Goal: Task Accomplishment & Management: Use online tool/utility

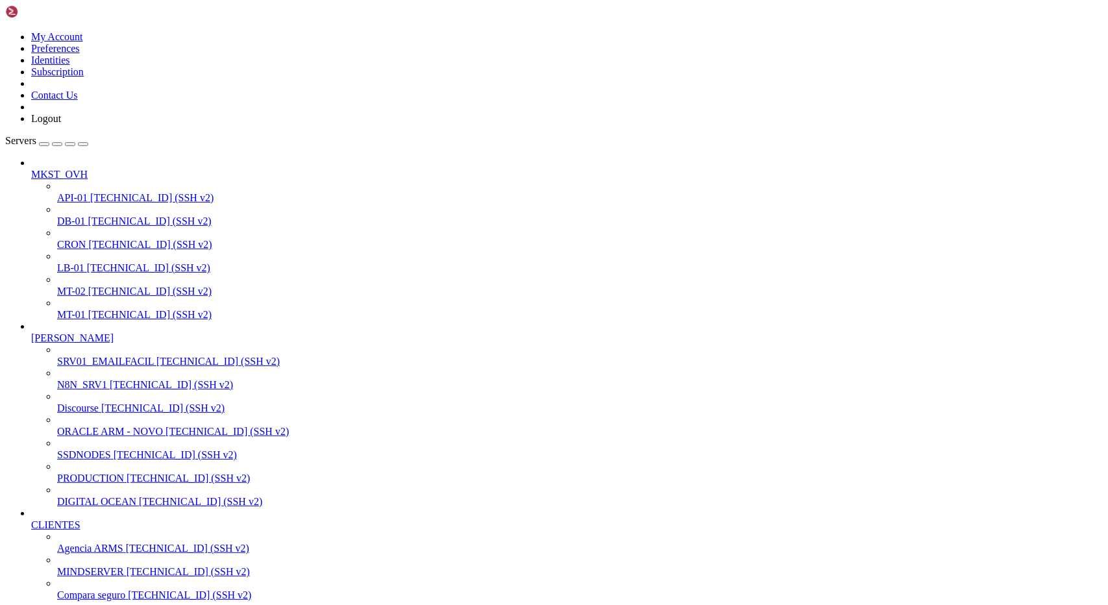
scroll to position [325, 0]
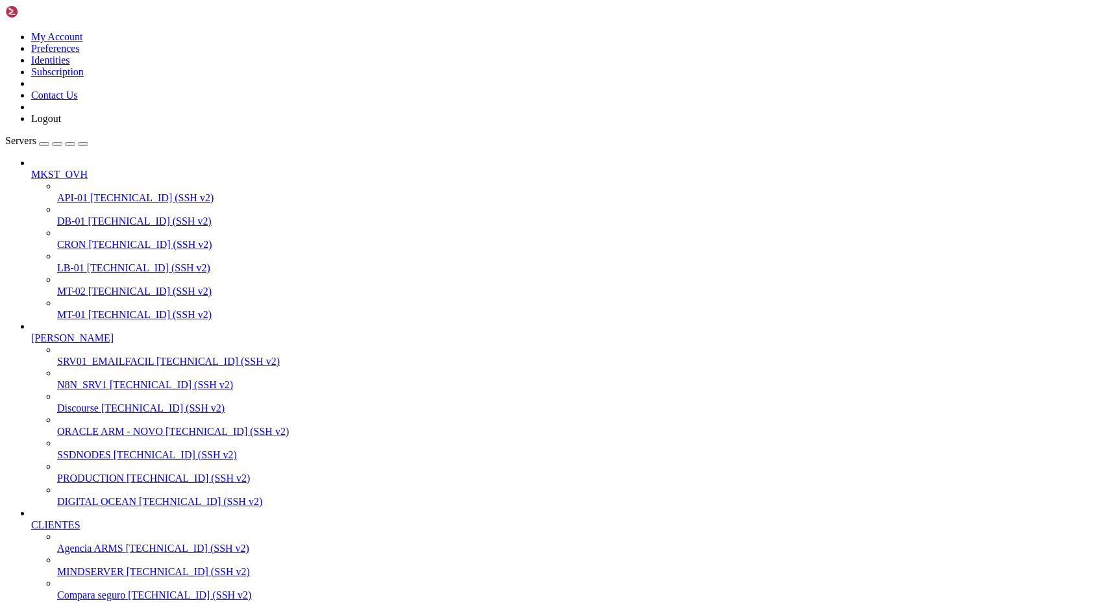
scroll to position [1567, 0]
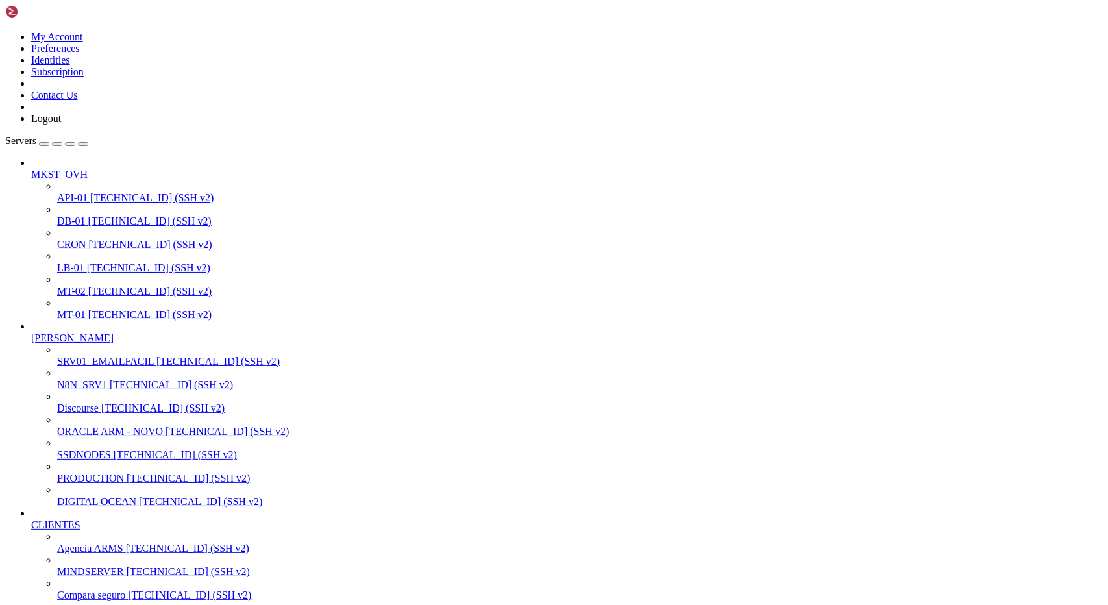
scroll to position [1755, 0]
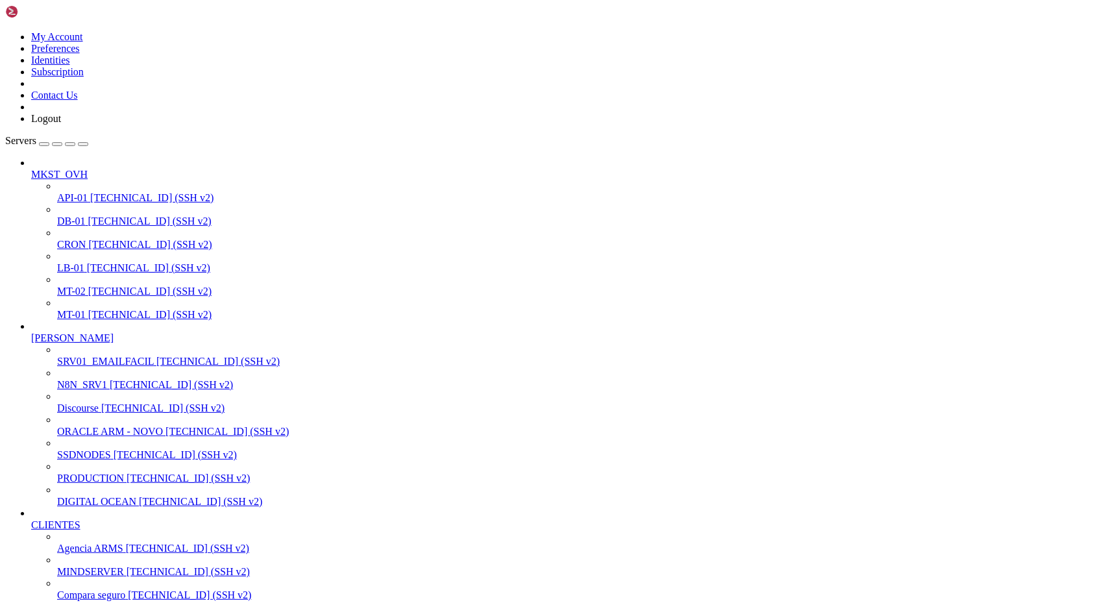
scroll to position [2727, 0]
click at [77, 590] on span "Compara seguro" at bounding box center [91, 595] width 68 height 11
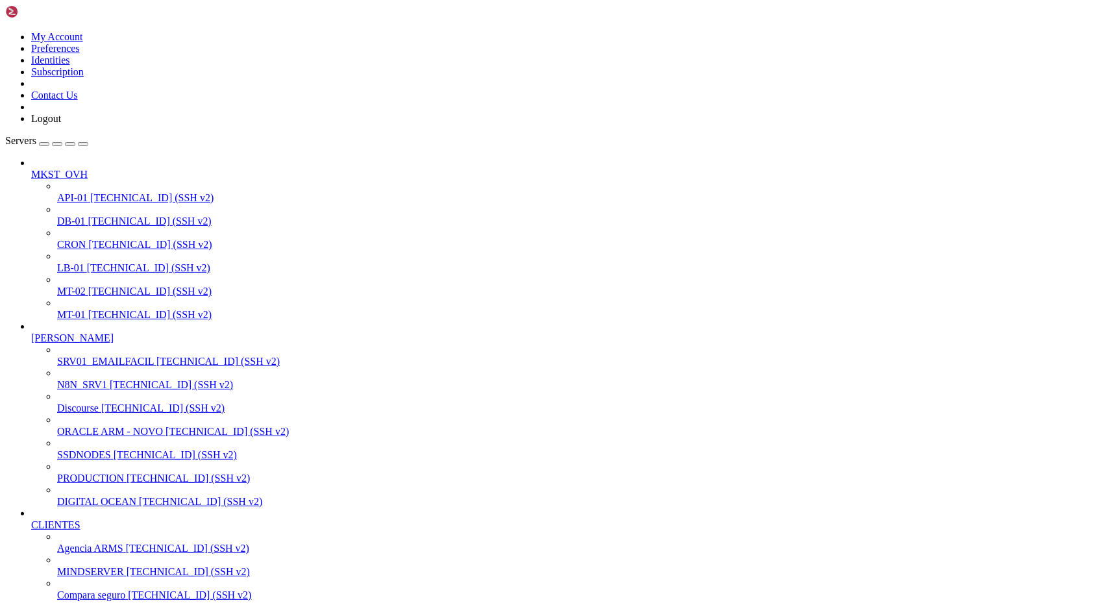
scroll to position [3389, 0]
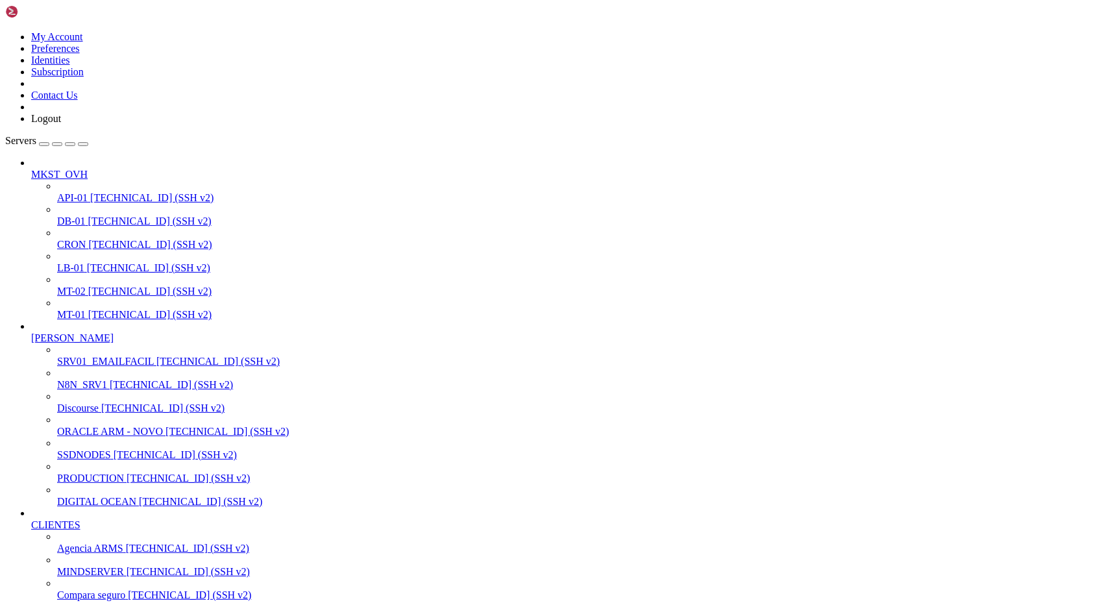
drag, startPoint x: 611, startPoint y: 194, endPoint x: 462, endPoint y: 149, distance: 155.9
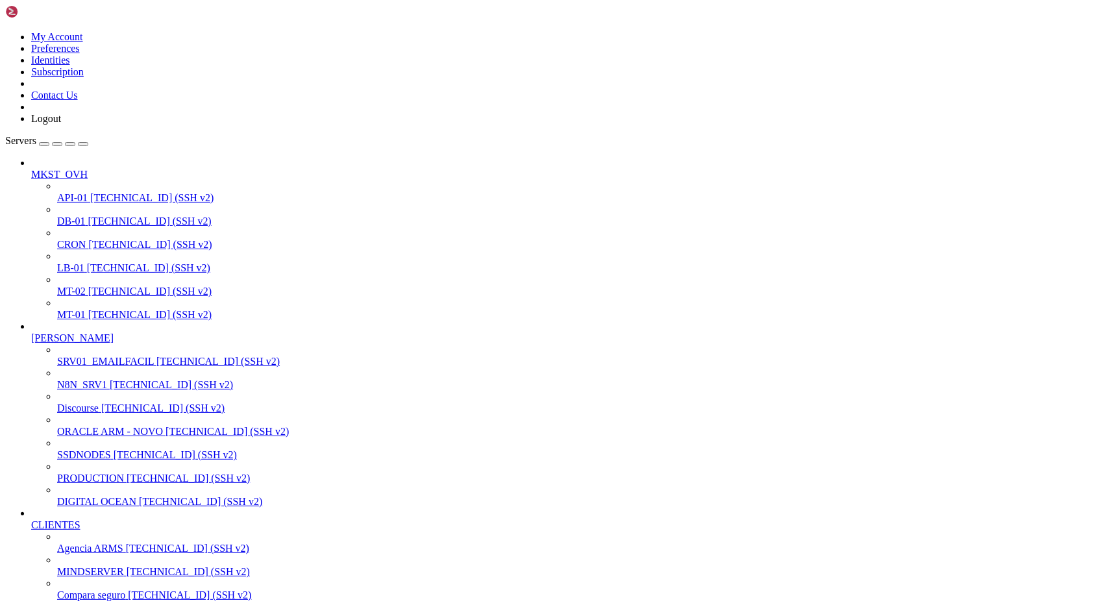
drag, startPoint x: 23, startPoint y: 1585, endPoint x: 338, endPoint y: 1613, distance: 315.5
click at [86, 216] on span "DB-01" at bounding box center [71, 221] width 29 height 11
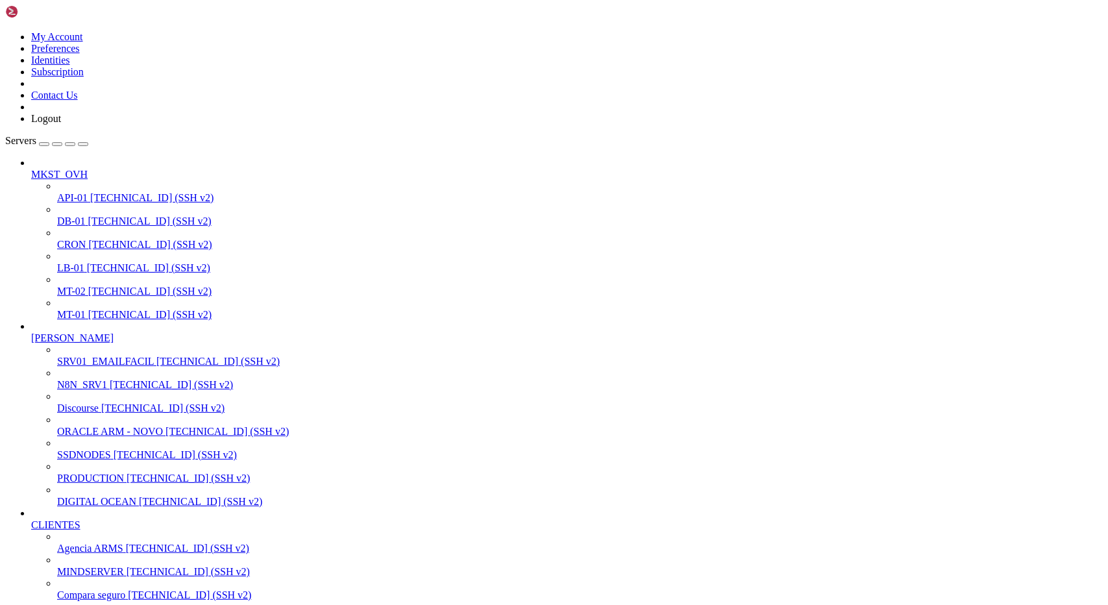
click at [86, 216] on span "DB-01" at bounding box center [71, 221] width 29 height 11
drag, startPoint x: 10, startPoint y: 1752, endPoint x: 105, endPoint y: 2133, distance: 392.9
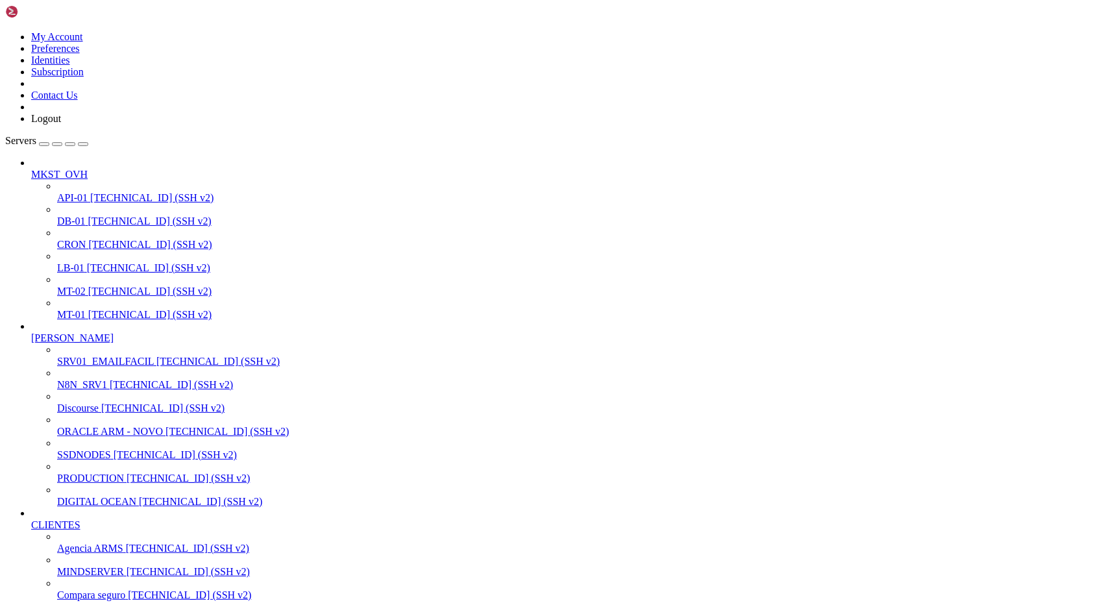
click at [78, 286] on span "MT-02" at bounding box center [71, 291] width 29 height 11
click at [76, 286] on span "MT-02" at bounding box center [71, 291] width 29 height 11
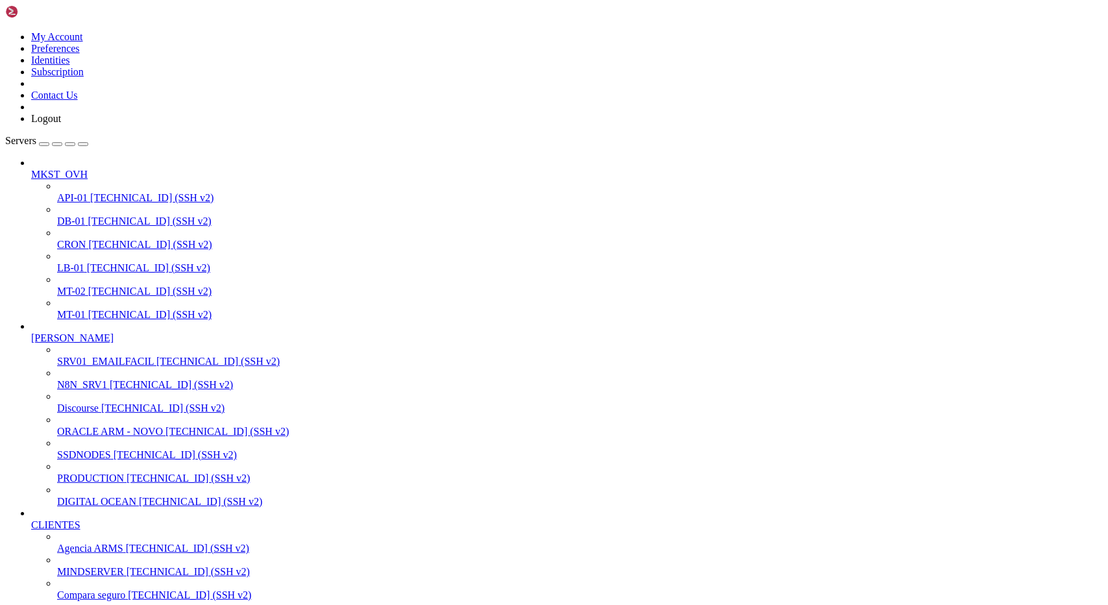
click at [66, 309] on span "MT-01" at bounding box center [71, 314] width 29 height 11
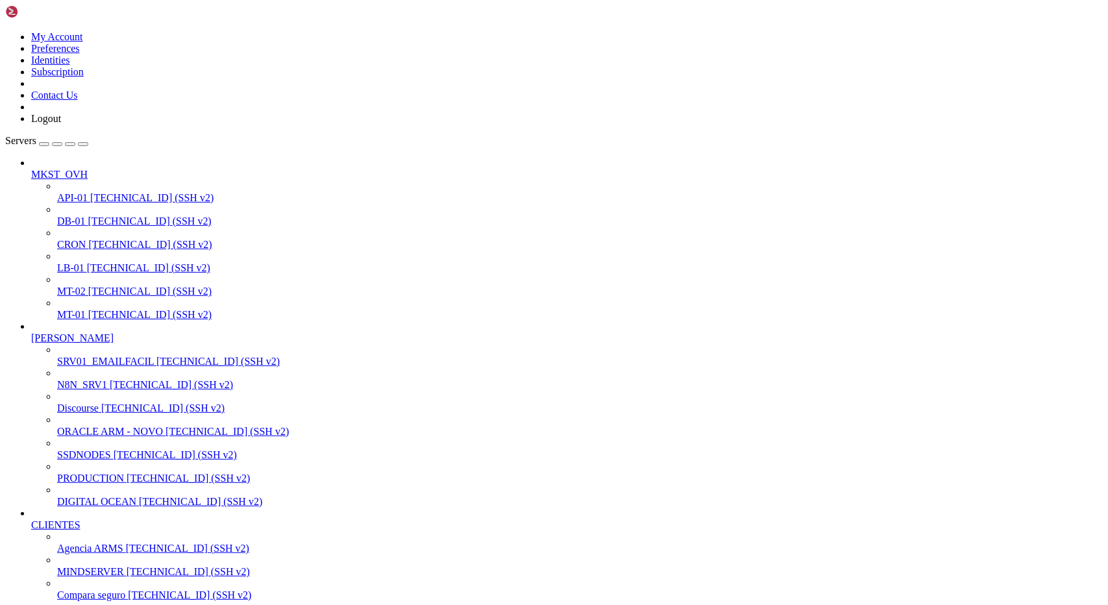
scroll to position [541, 0]
drag, startPoint x: 180, startPoint y: 2334, endPoint x: 404, endPoint y: 2332, distance: 224.0
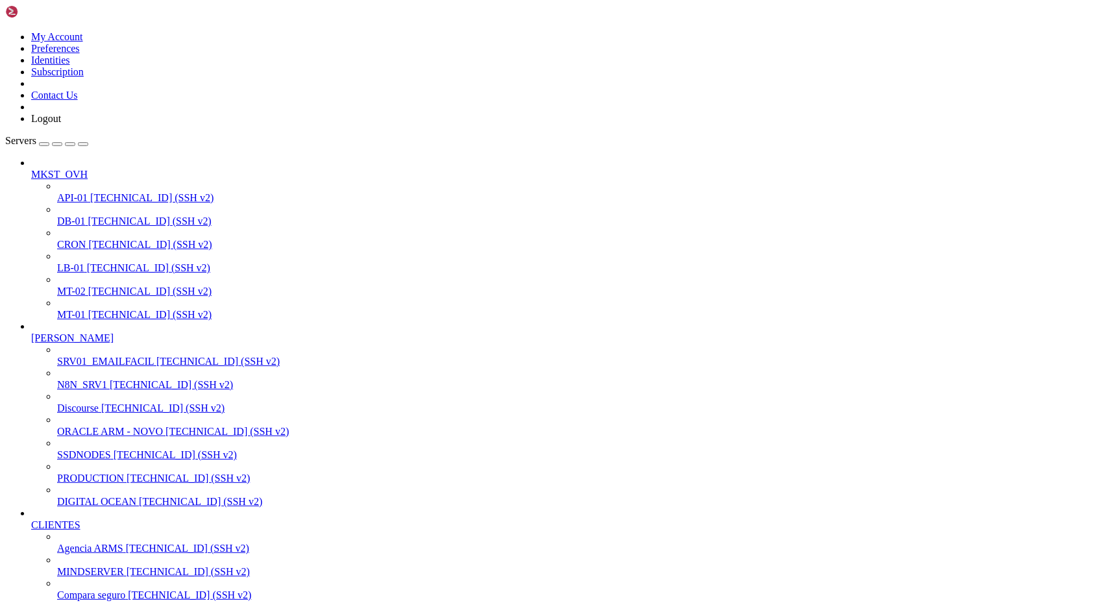
drag, startPoint x: 648, startPoint y: 10, endPoint x: 647, endPoint y: 18, distance: 7.8
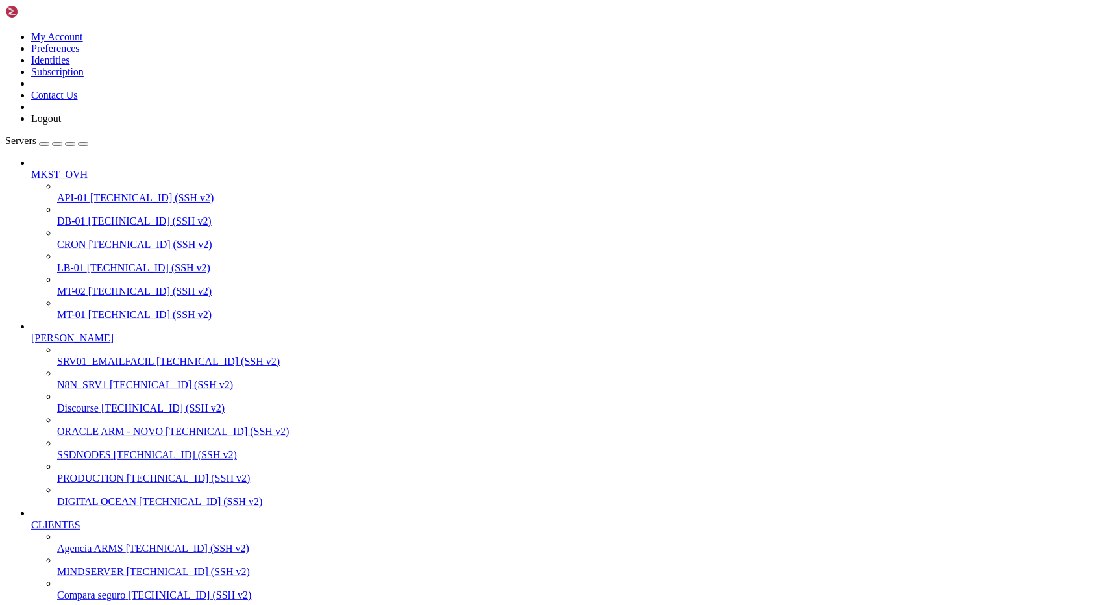
drag, startPoint x: 453, startPoint y: 2273, endPoint x: 455, endPoint y: 2266, distance: 8.0
drag, startPoint x: 216, startPoint y: 1730, endPoint x: 213, endPoint y: 1740, distance: 10.1
